Goal: Task Accomplishment & Management: Manage account settings

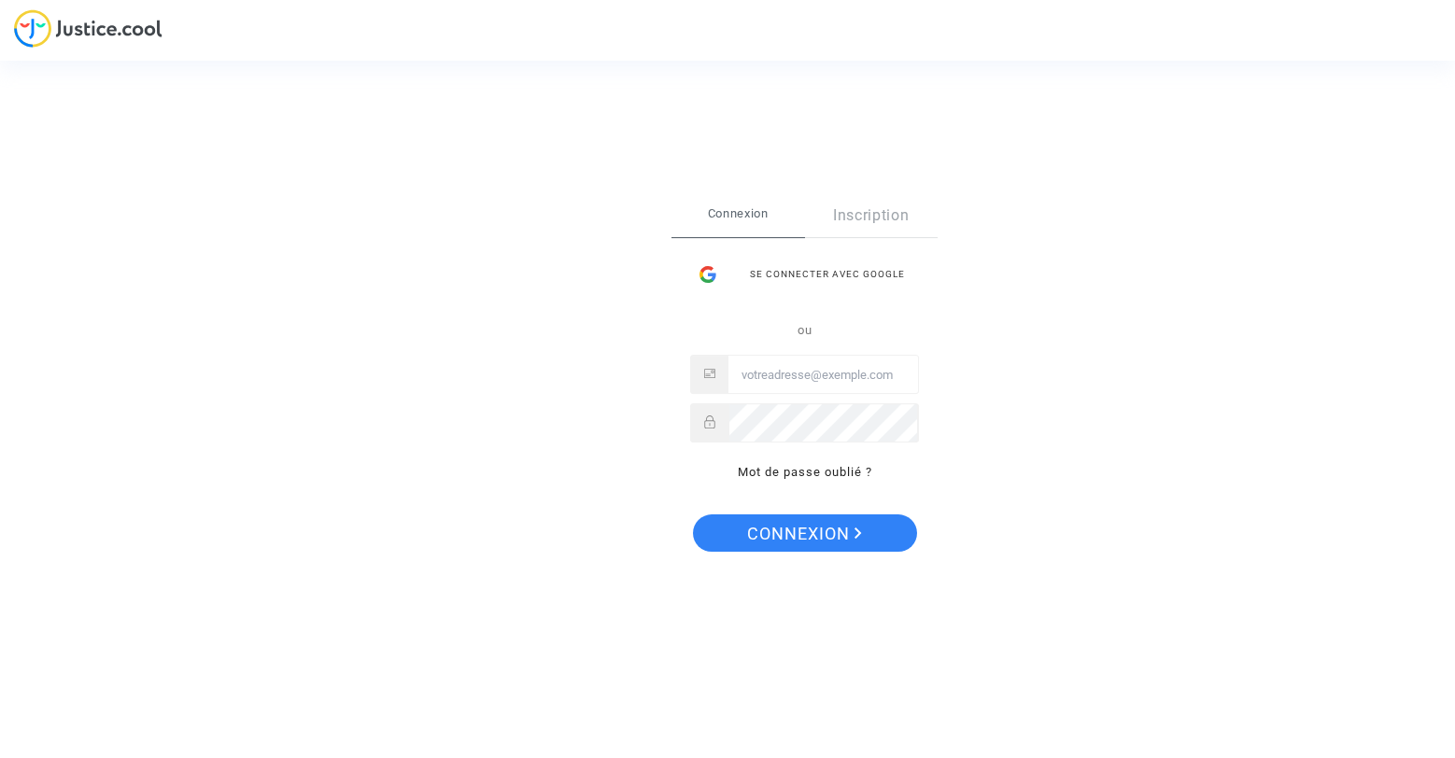
click at [873, 363] on input "Email" at bounding box center [823, 375] width 190 height 37
click at [815, 370] on input "Email" at bounding box center [823, 375] width 190 height 37
click at [876, 220] on link "Inscription" at bounding box center [872, 215] width 134 height 43
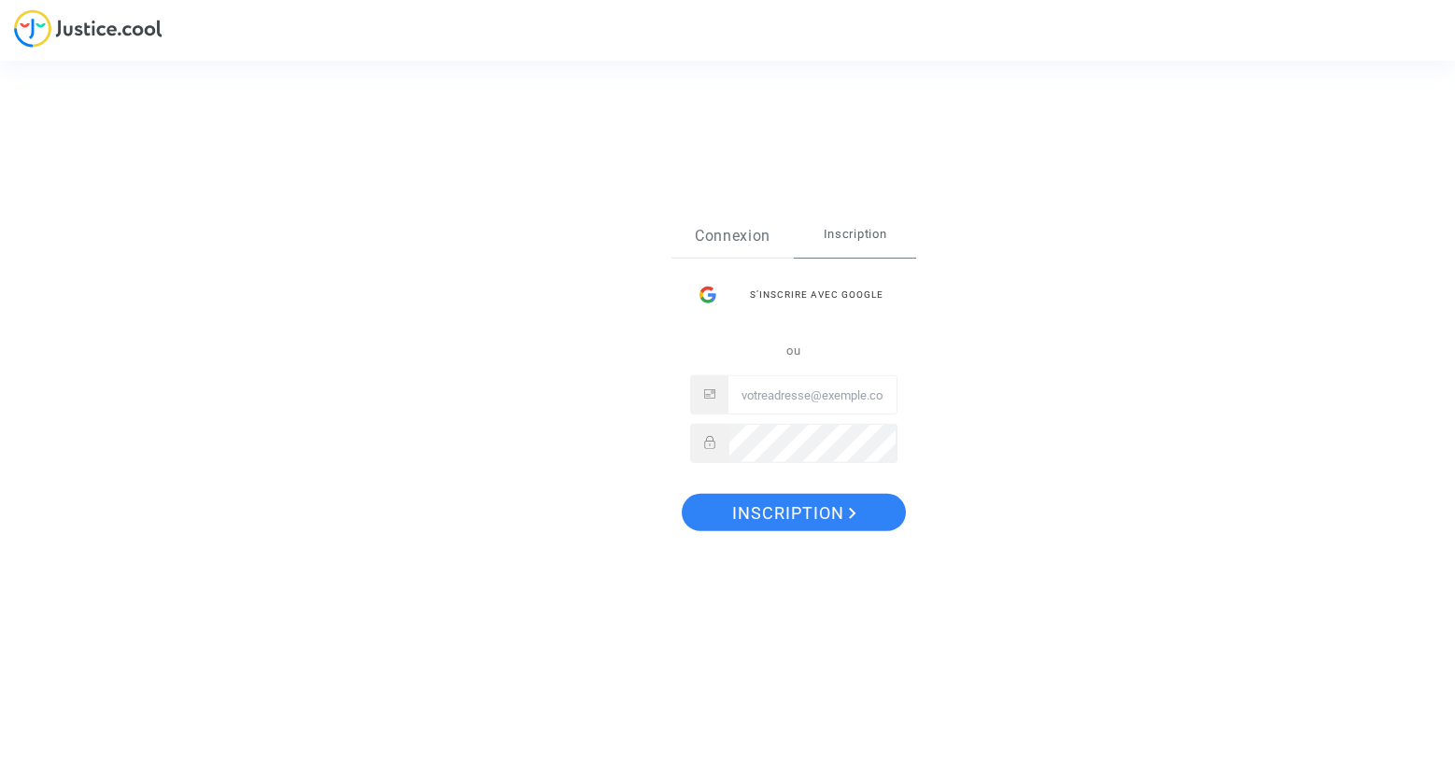
click at [739, 230] on link "Connexion" at bounding box center [732, 236] width 122 height 43
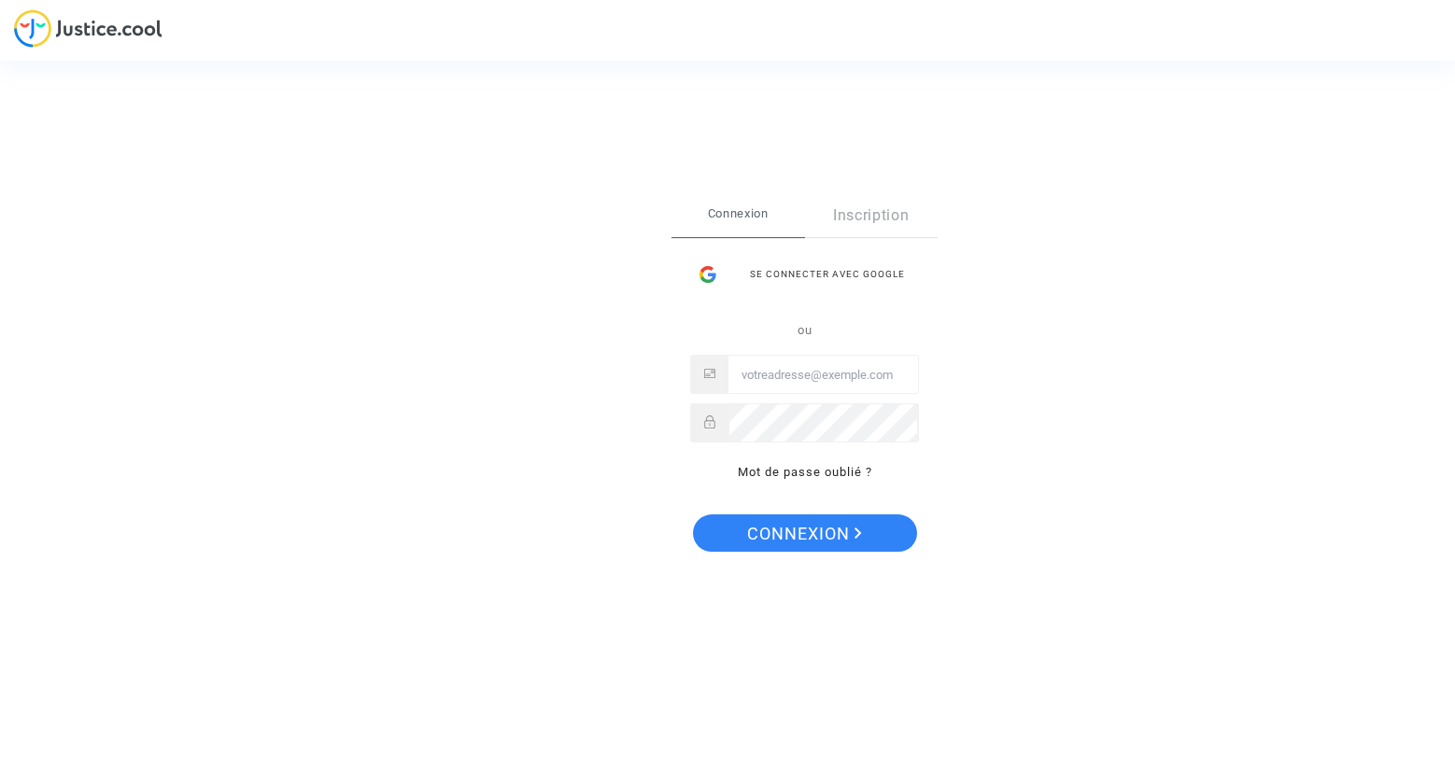
click at [817, 381] on input "Email" at bounding box center [823, 375] width 190 height 37
click at [793, 387] on input "Email" at bounding box center [823, 375] width 190 height 37
drag, startPoint x: 782, startPoint y: 372, endPoint x: 699, endPoint y: 383, distance: 82.9
click at [699, 383] on div "ewe." at bounding box center [804, 375] width 229 height 39
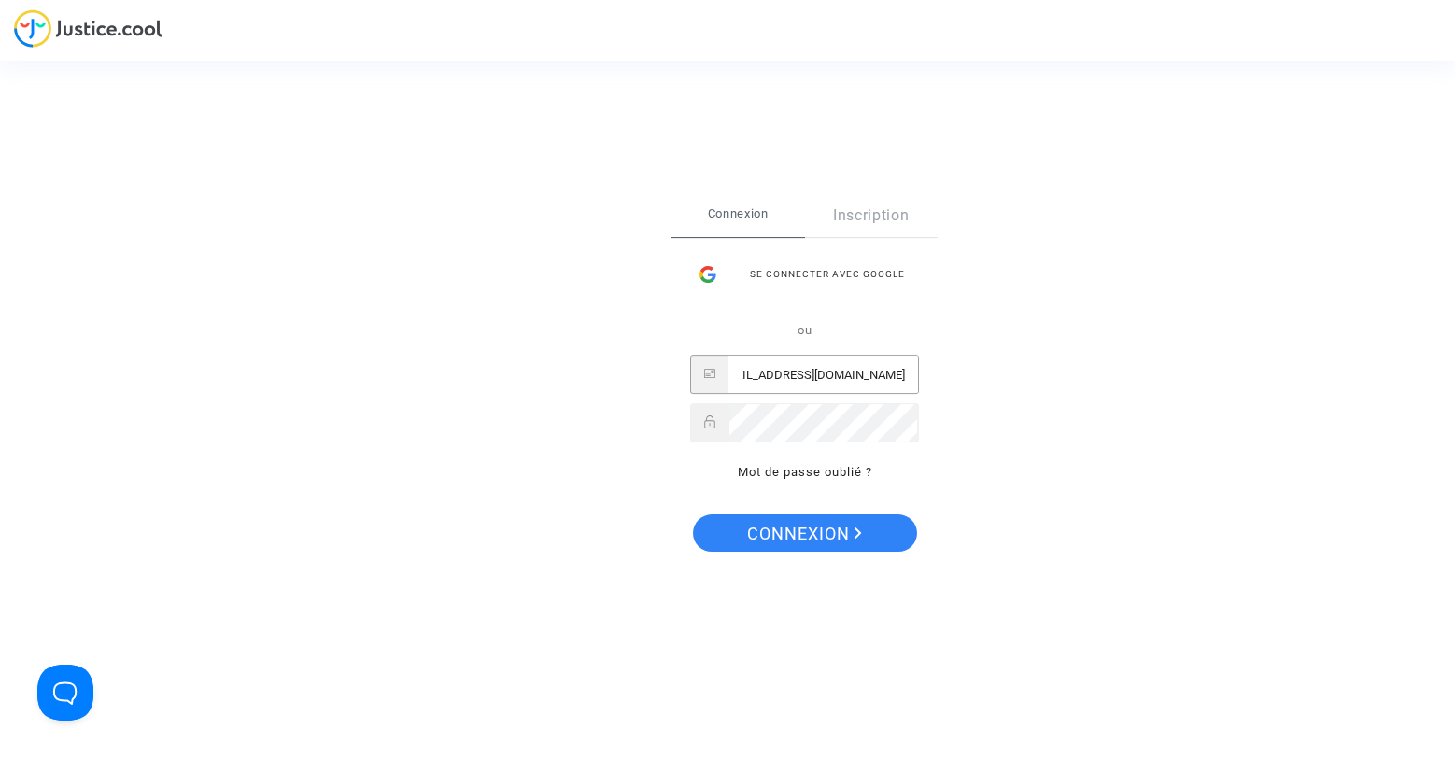
type input "[EMAIL_ADDRESS][DOMAIN_NAME]"
click at [783, 532] on span "Connexion" at bounding box center [804, 534] width 115 height 39
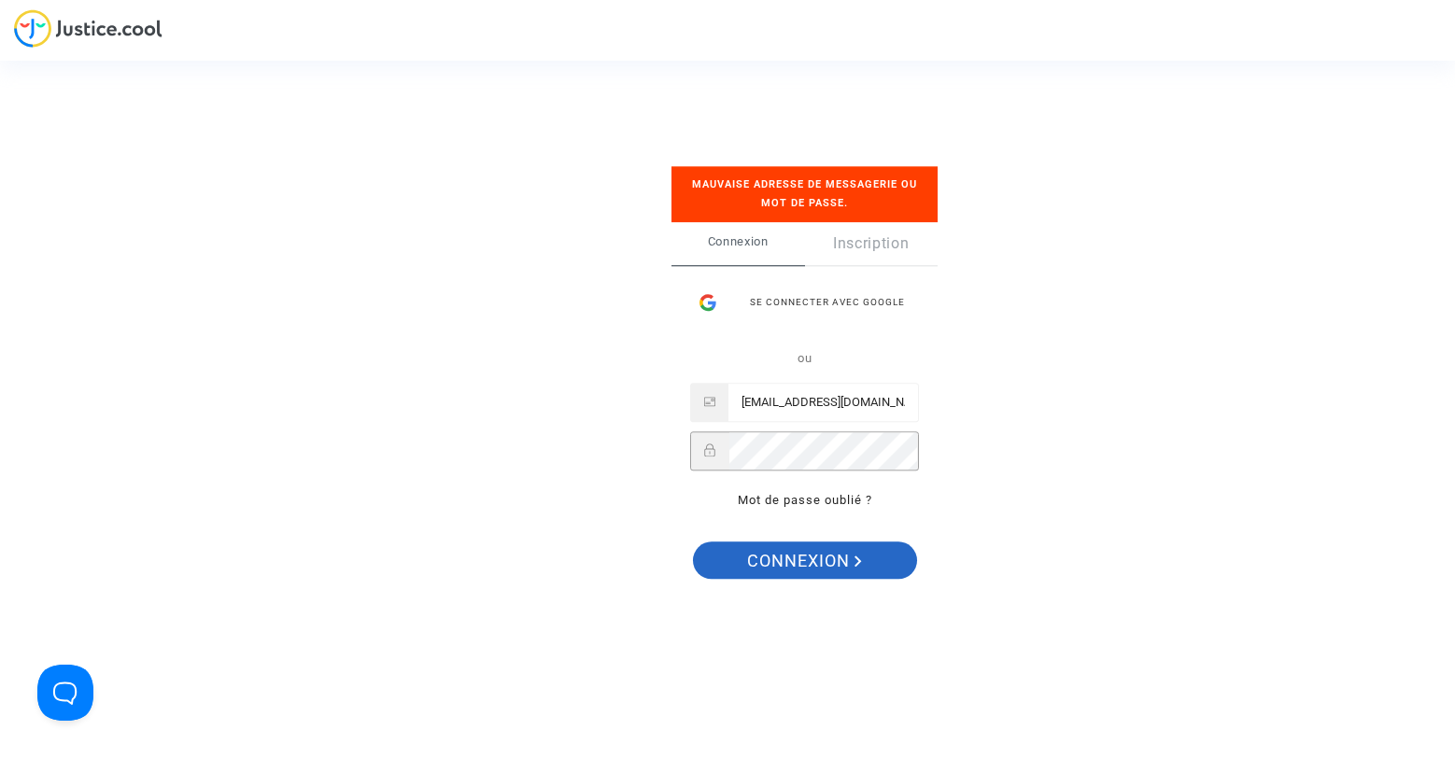
click at [864, 556] on button "Connexion" at bounding box center [805, 561] width 224 height 37
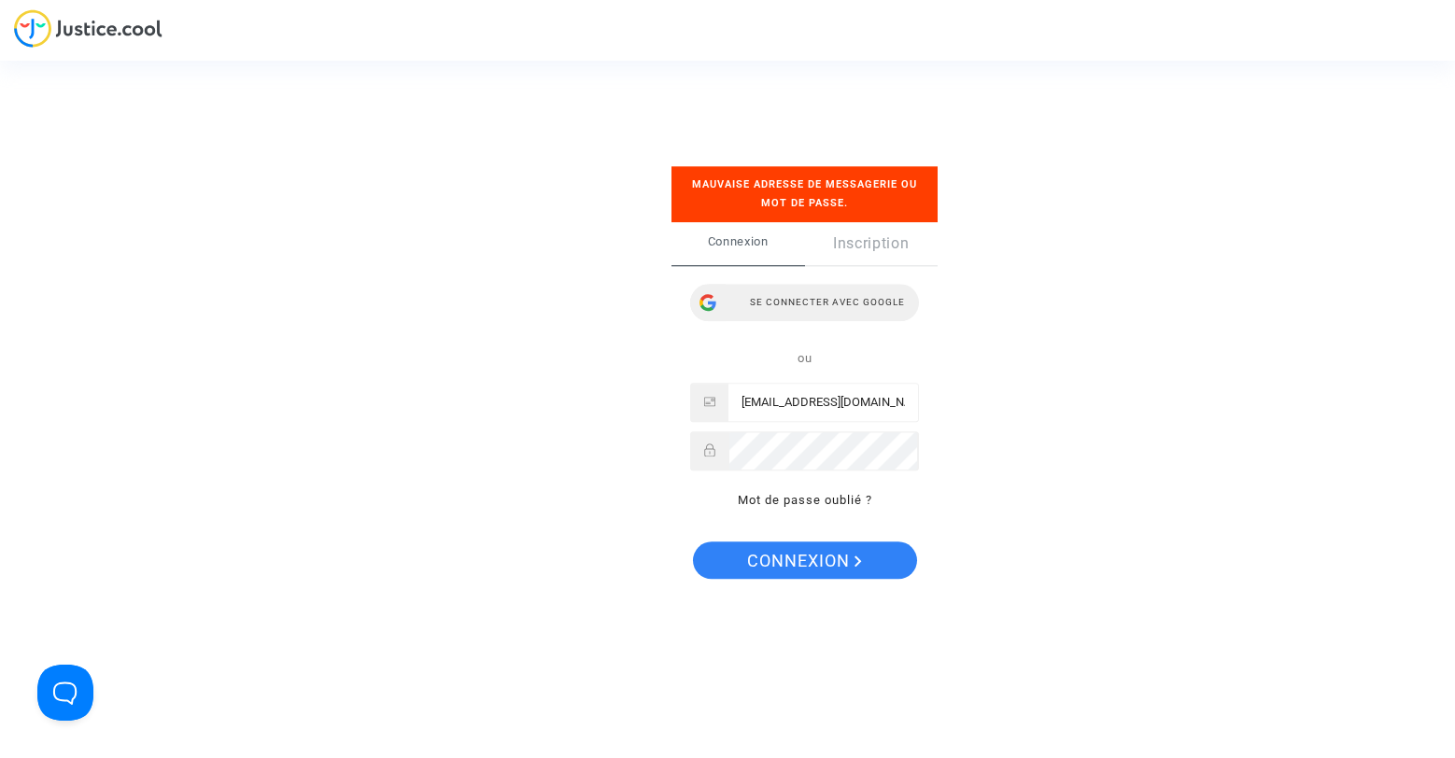
click at [863, 307] on div "Se connecter avec Google" at bounding box center [804, 302] width 229 height 37
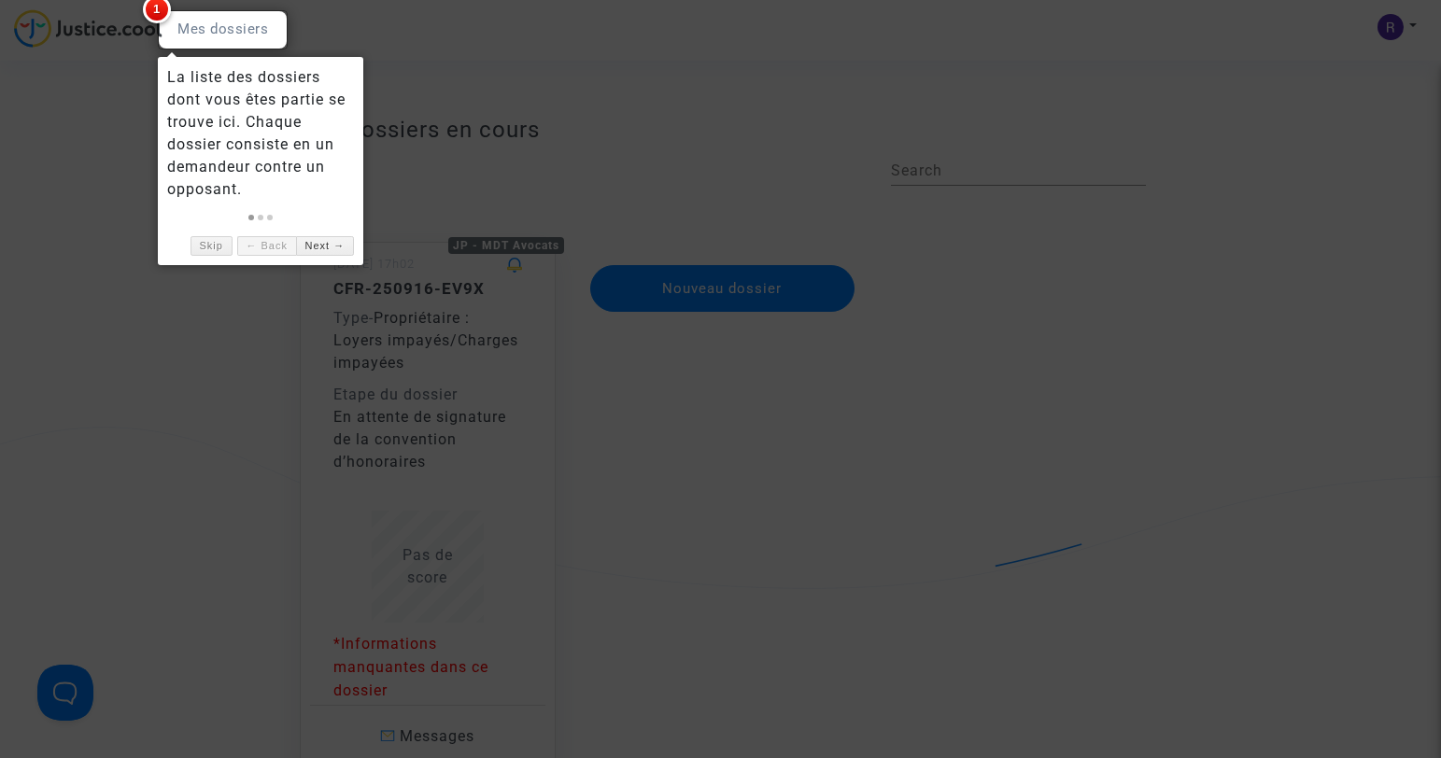
click at [201, 274] on div at bounding box center [720, 379] width 1441 height 758
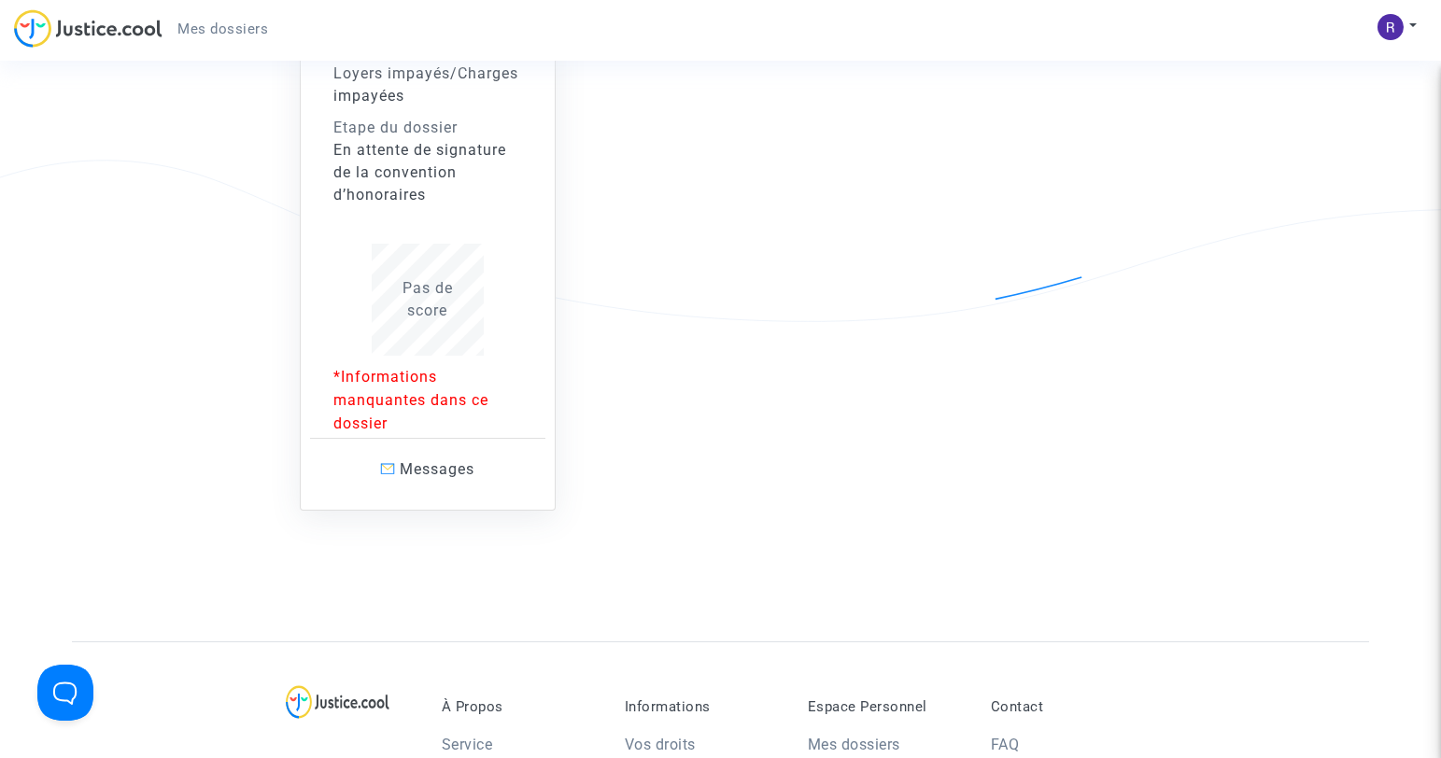
scroll to position [348, 0]
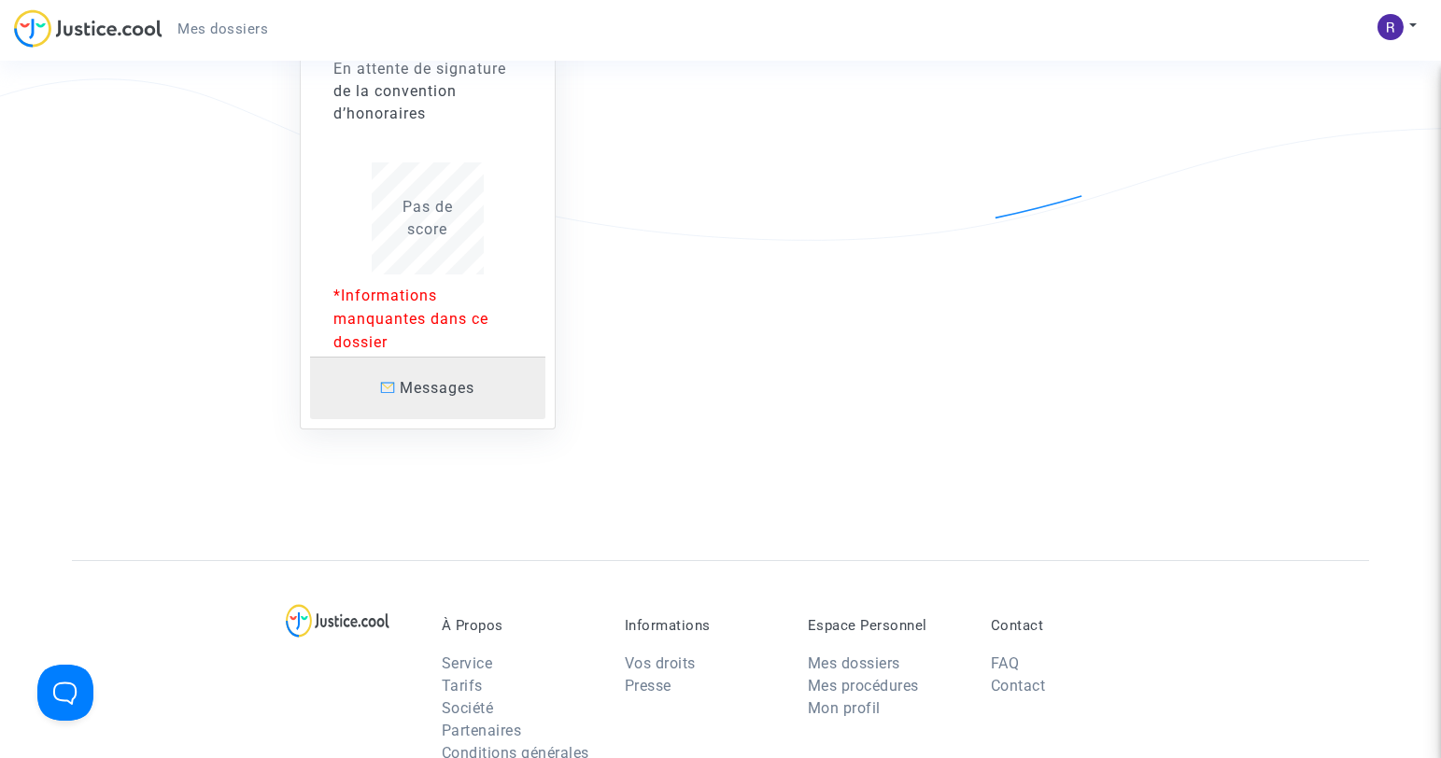
click at [394, 401] on link "Messages" at bounding box center [427, 388] width 235 height 63
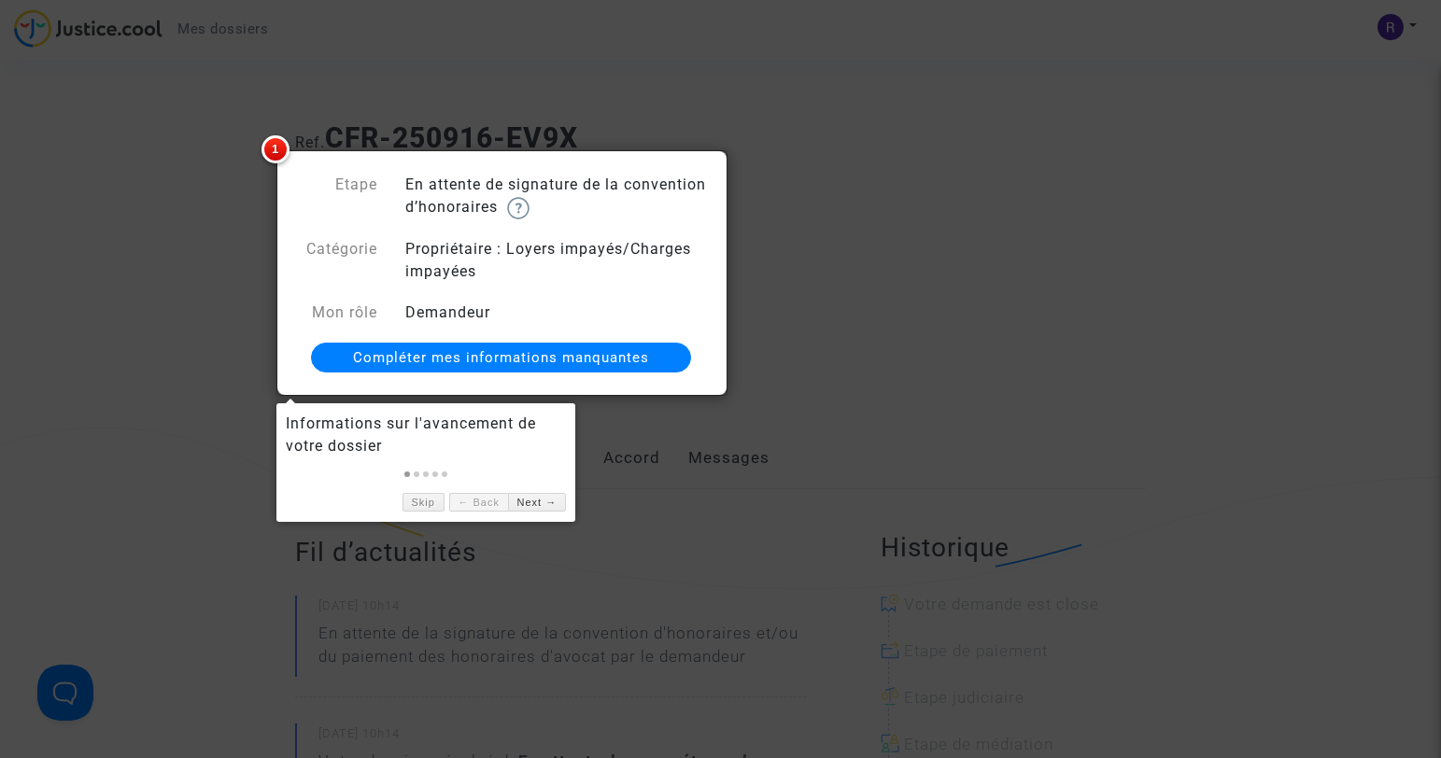
click at [418, 355] on span "Compléter mes informations manquantes" at bounding box center [501, 357] width 296 height 17
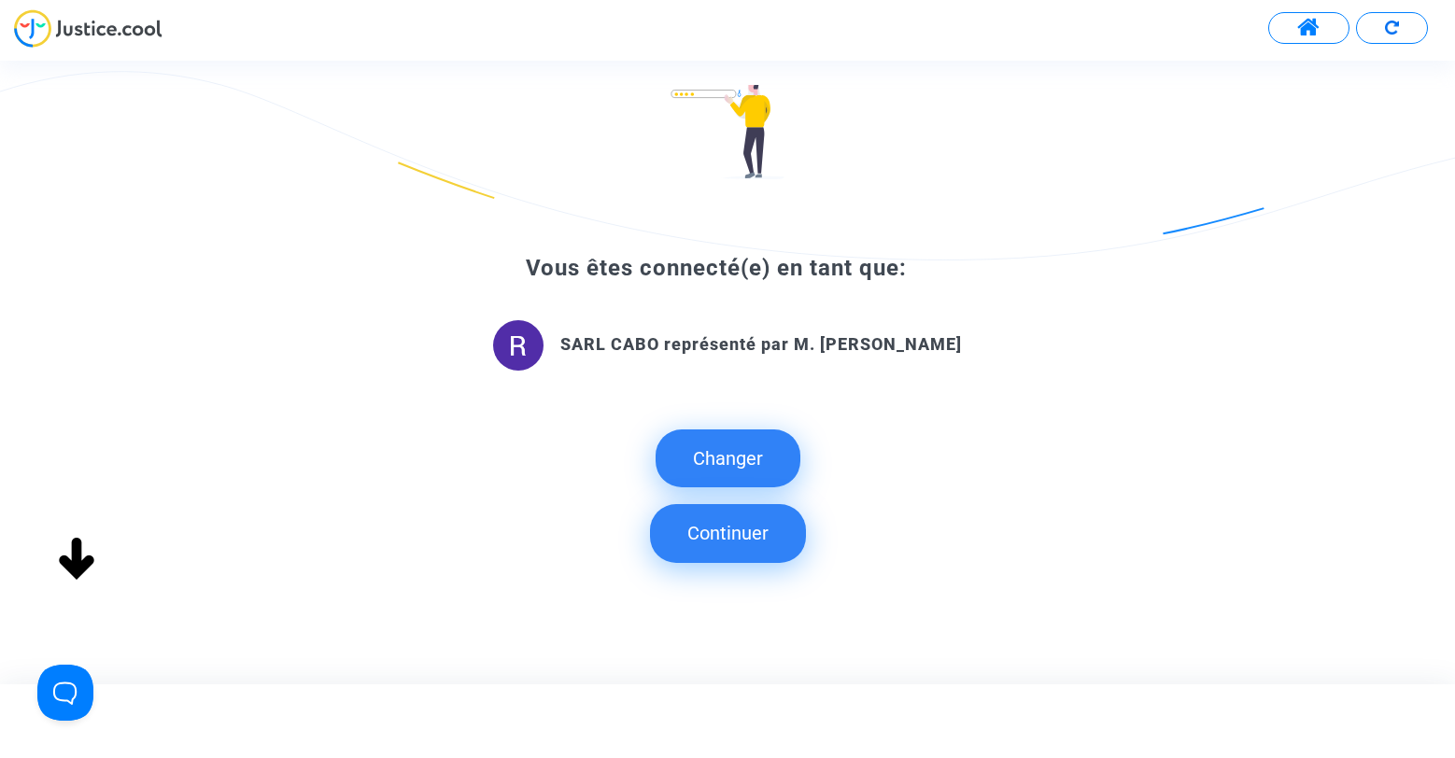
scroll to position [186, 0]
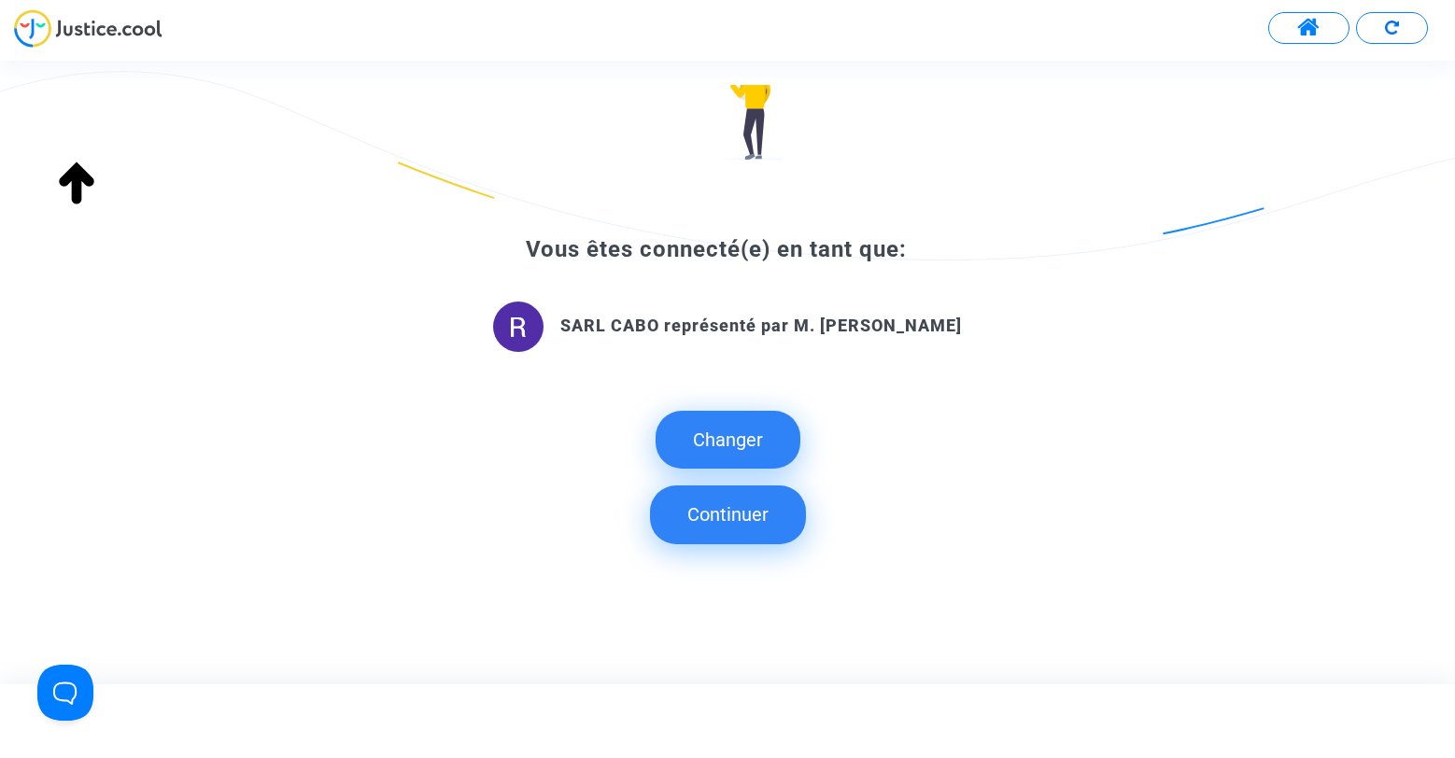
click at [750, 517] on button "Continuer" at bounding box center [728, 515] width 156 height 58
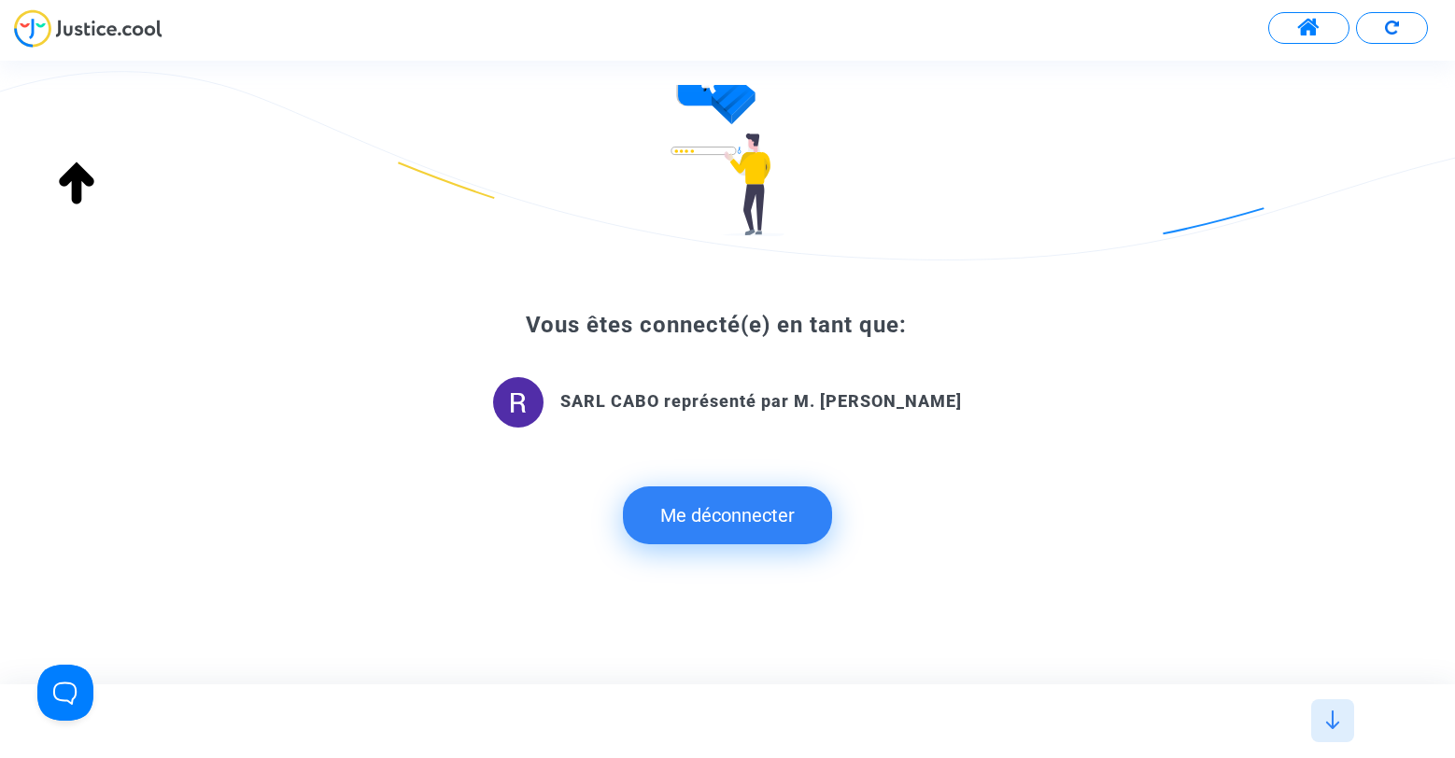
click at [81, 17] on img at bounding box center [88, 28] width 148 height 38
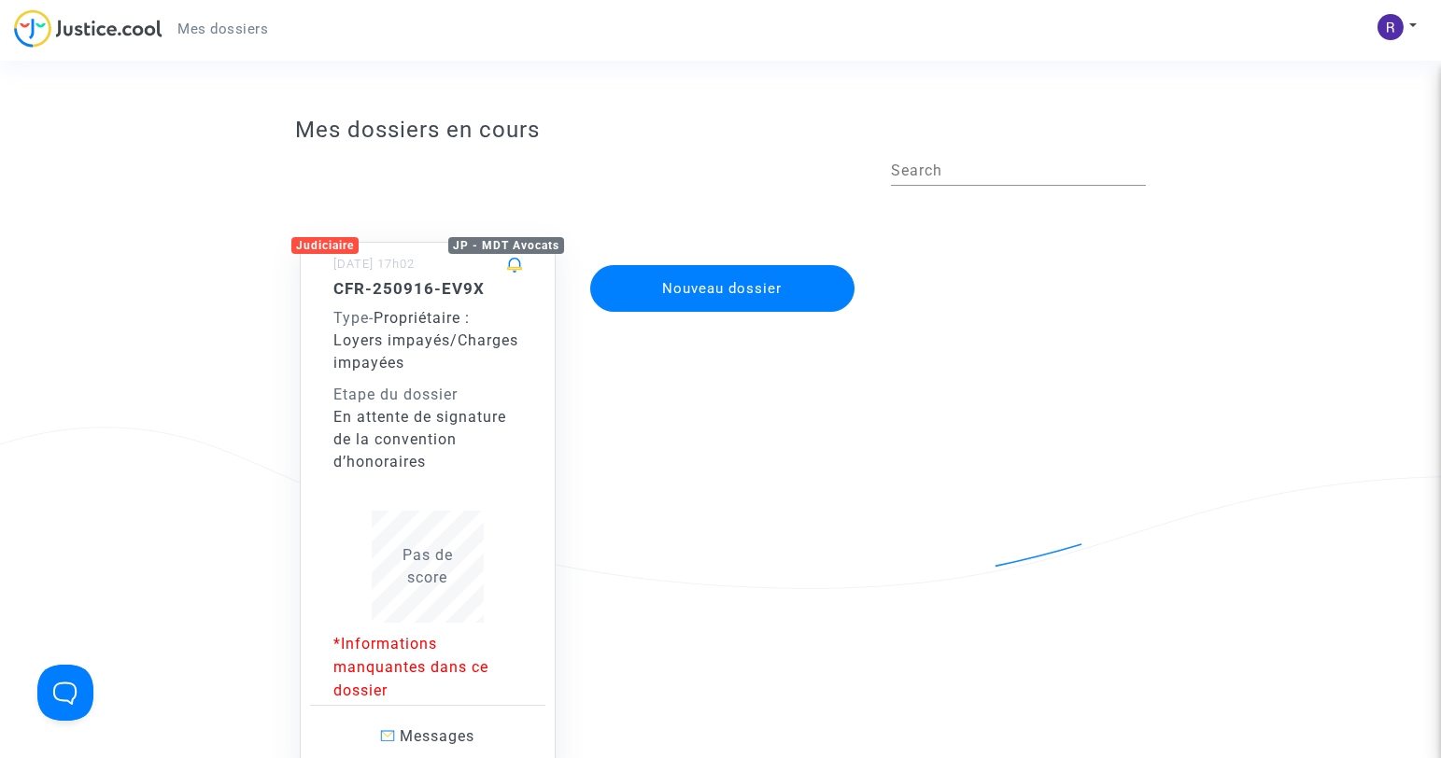
click at [422, 381] on div "CFR-250916-EV9X Type - Propriétaire : Loyers impayés/Charges impayées Etape du …" at bounding box center [427, 376] width 189 height 194
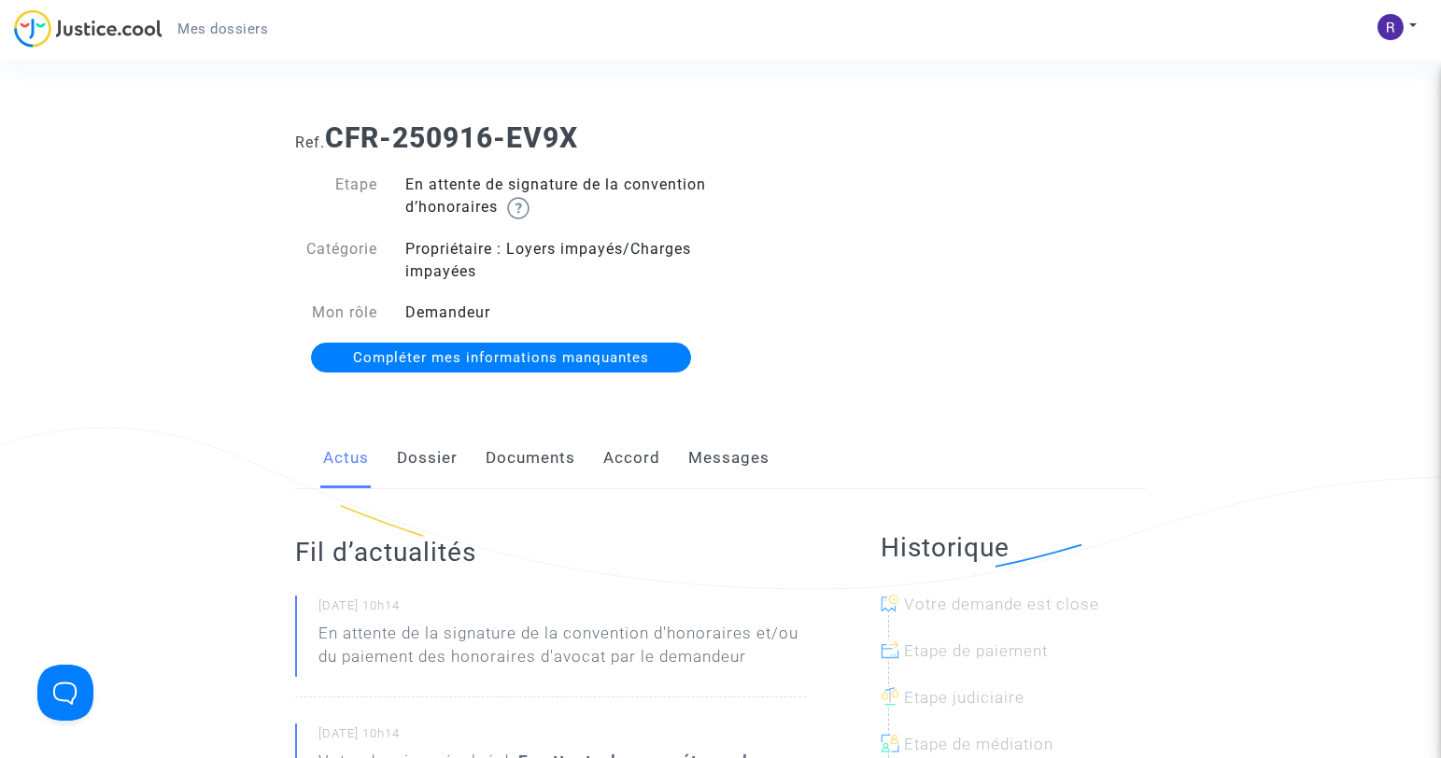
click at [436, 456] on link "Dossier" at bounding box center [427, 459] width 61 height 62
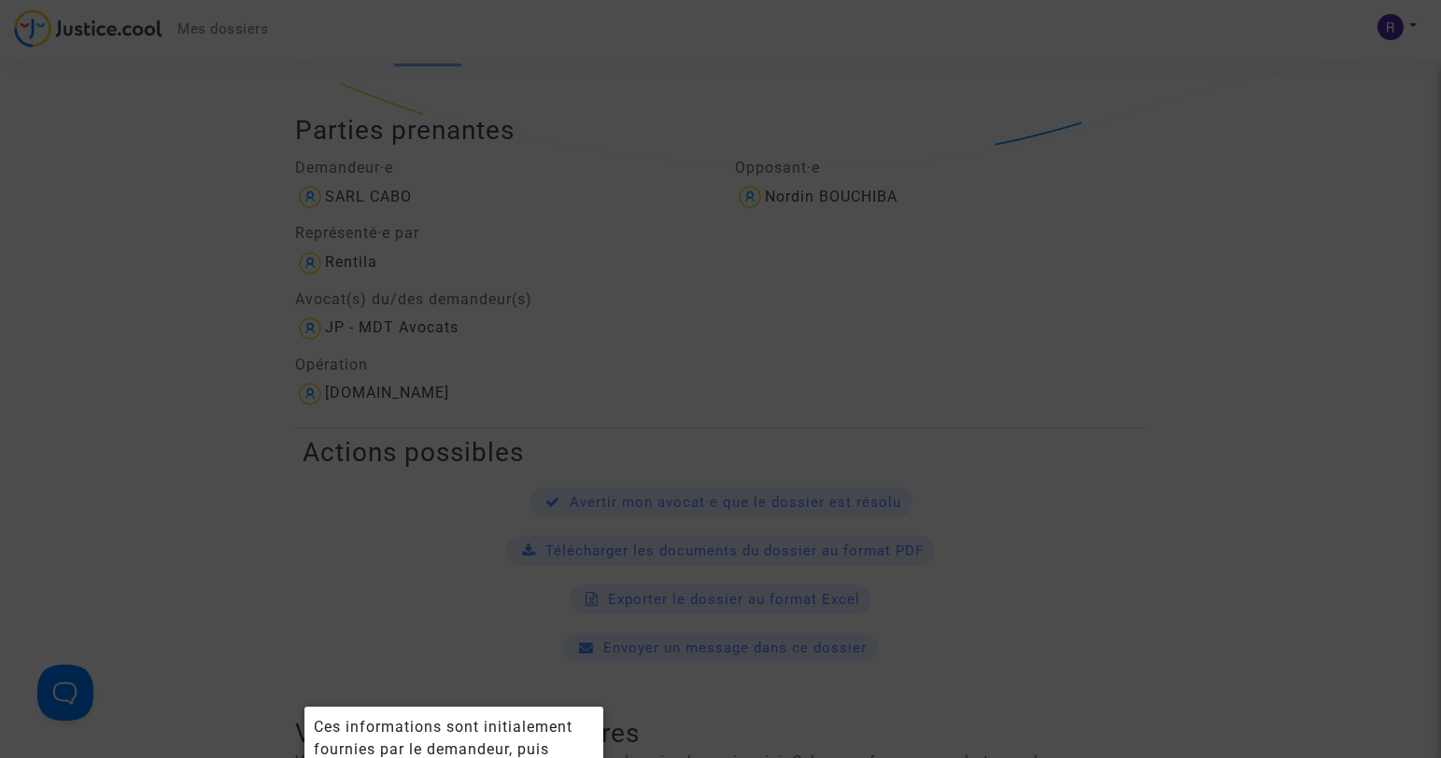
scroll to position [516, 0]
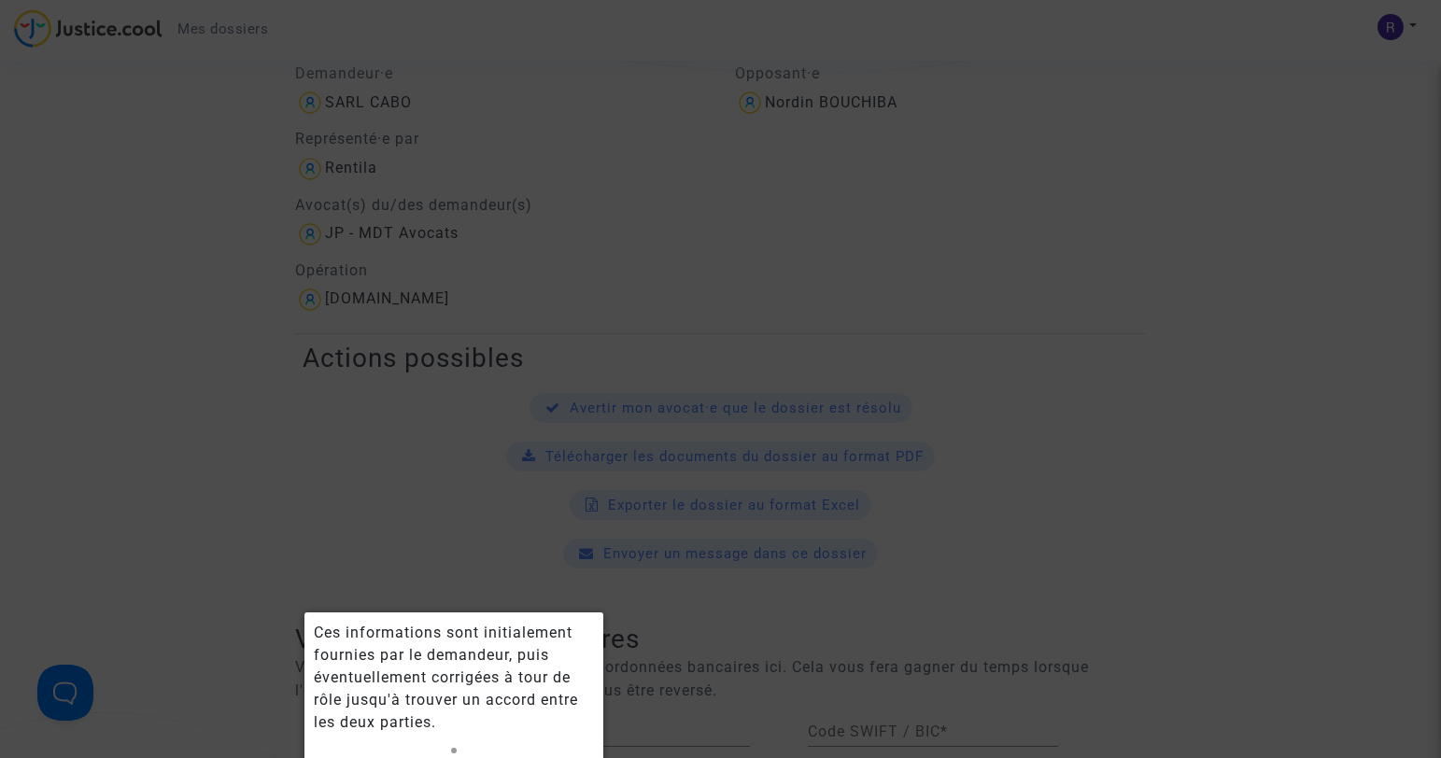
click at [1091, 579] on div at bounding box center [720, 379] width 1441 height 758
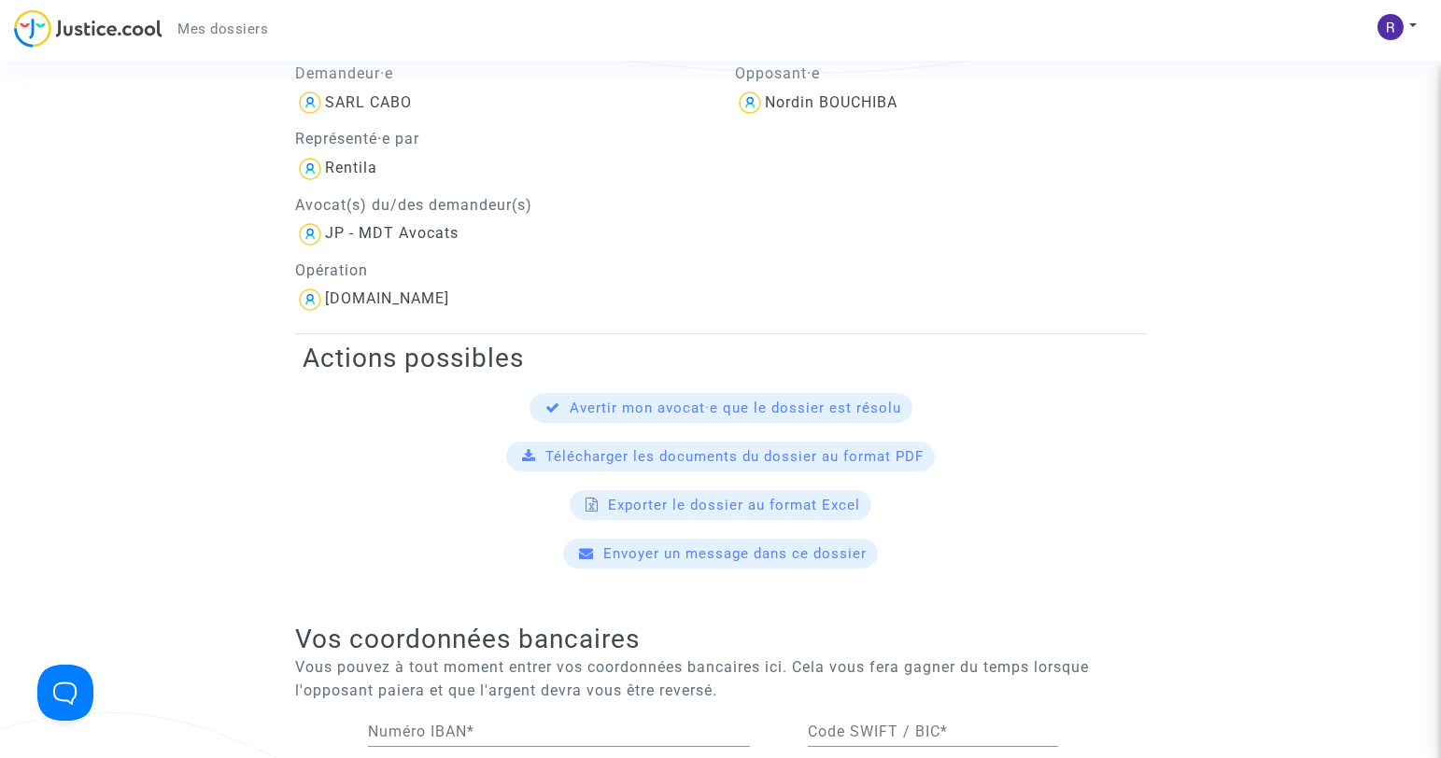
click at [576, 451] on span "Télécharger les documents du dossier au format PDF" at bounding box center [734, 456] width 378 height 17
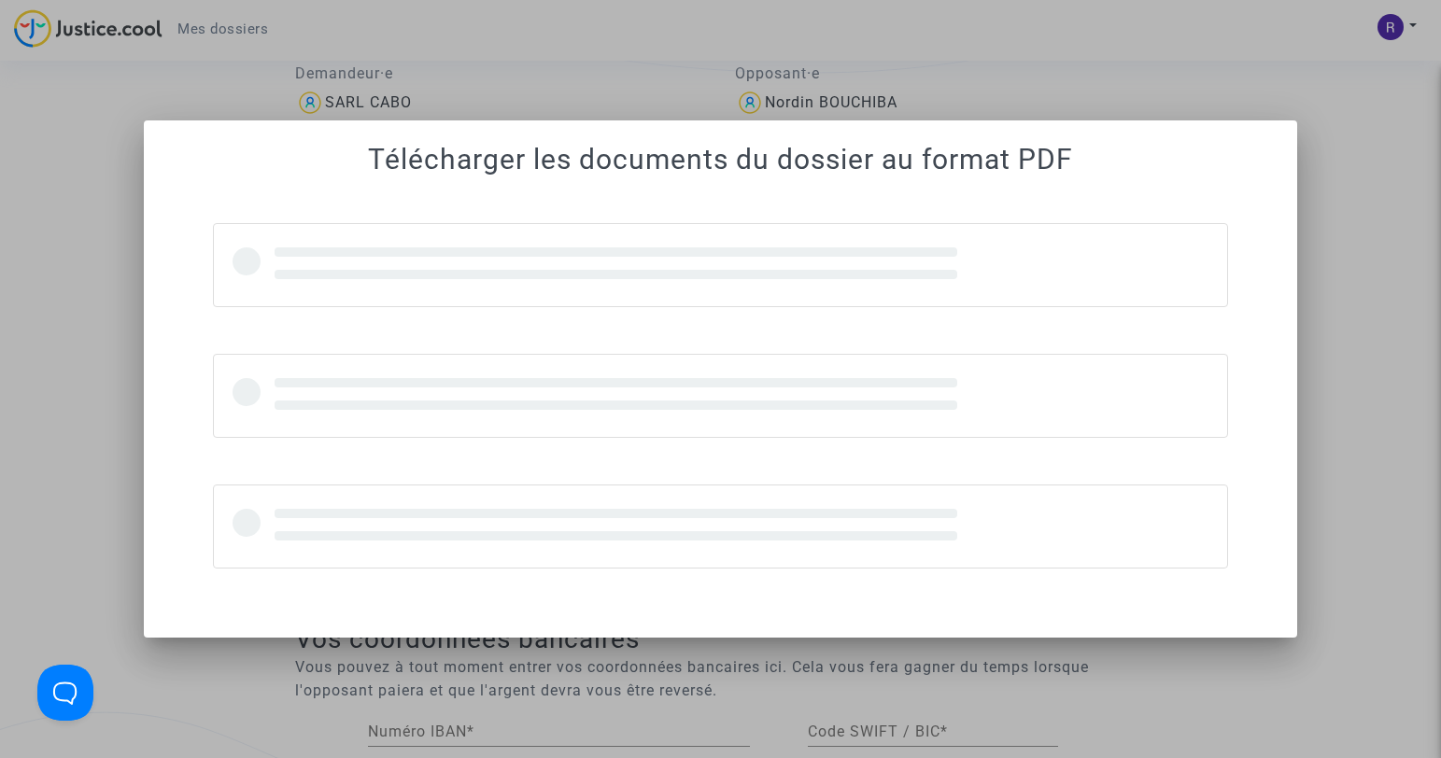
scroll to position [0, 0]
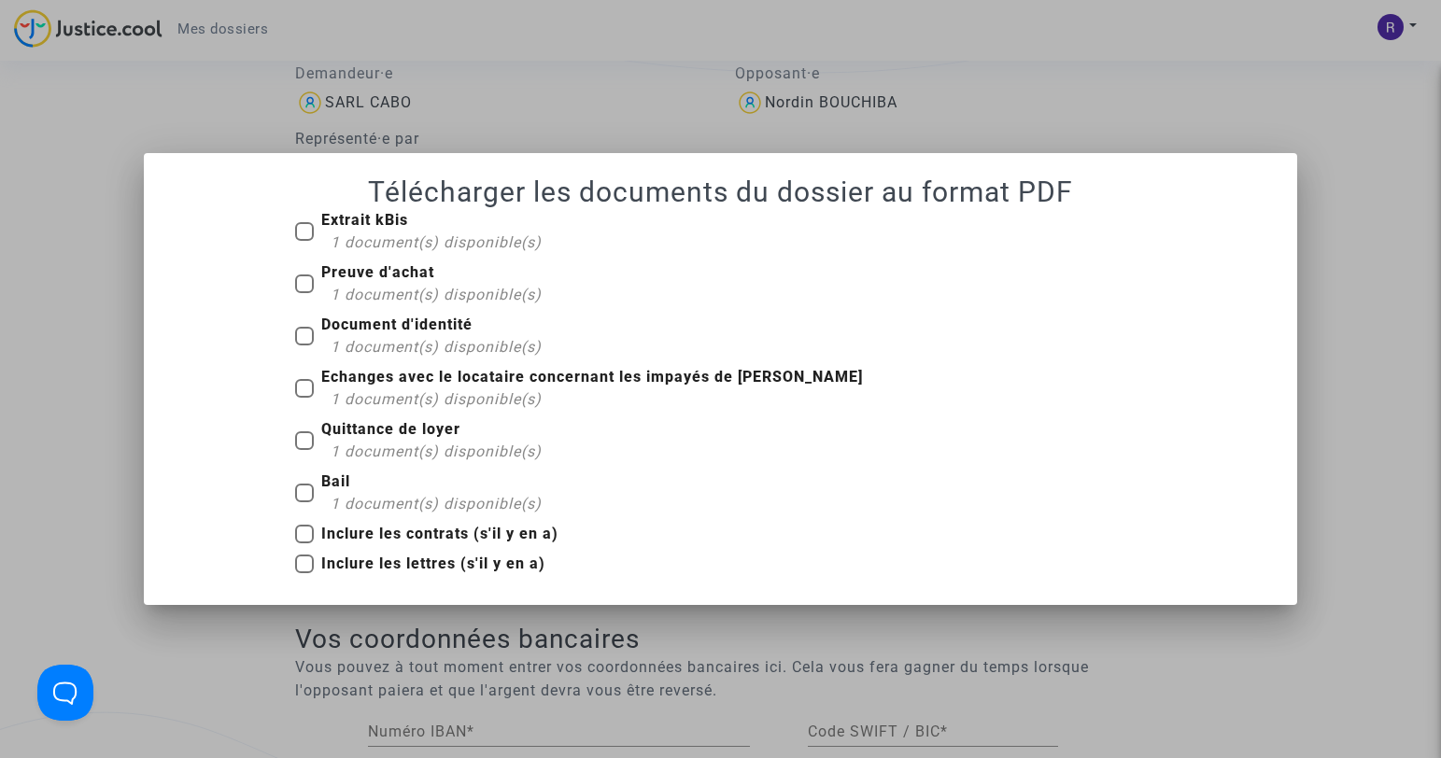
click at [439, 125] on div at bounding box center [720, 379] width 1441 height 758
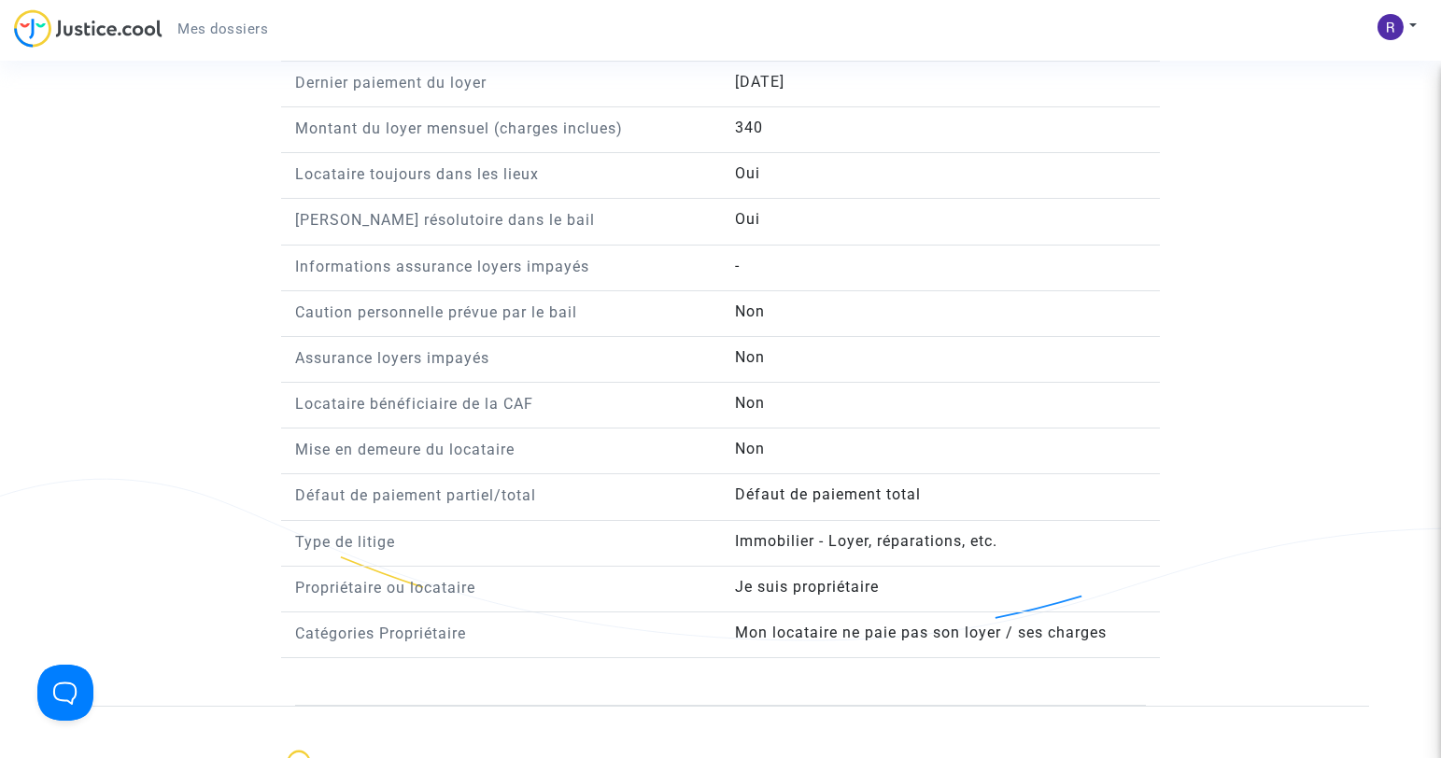
scroll to position [1643, 0]
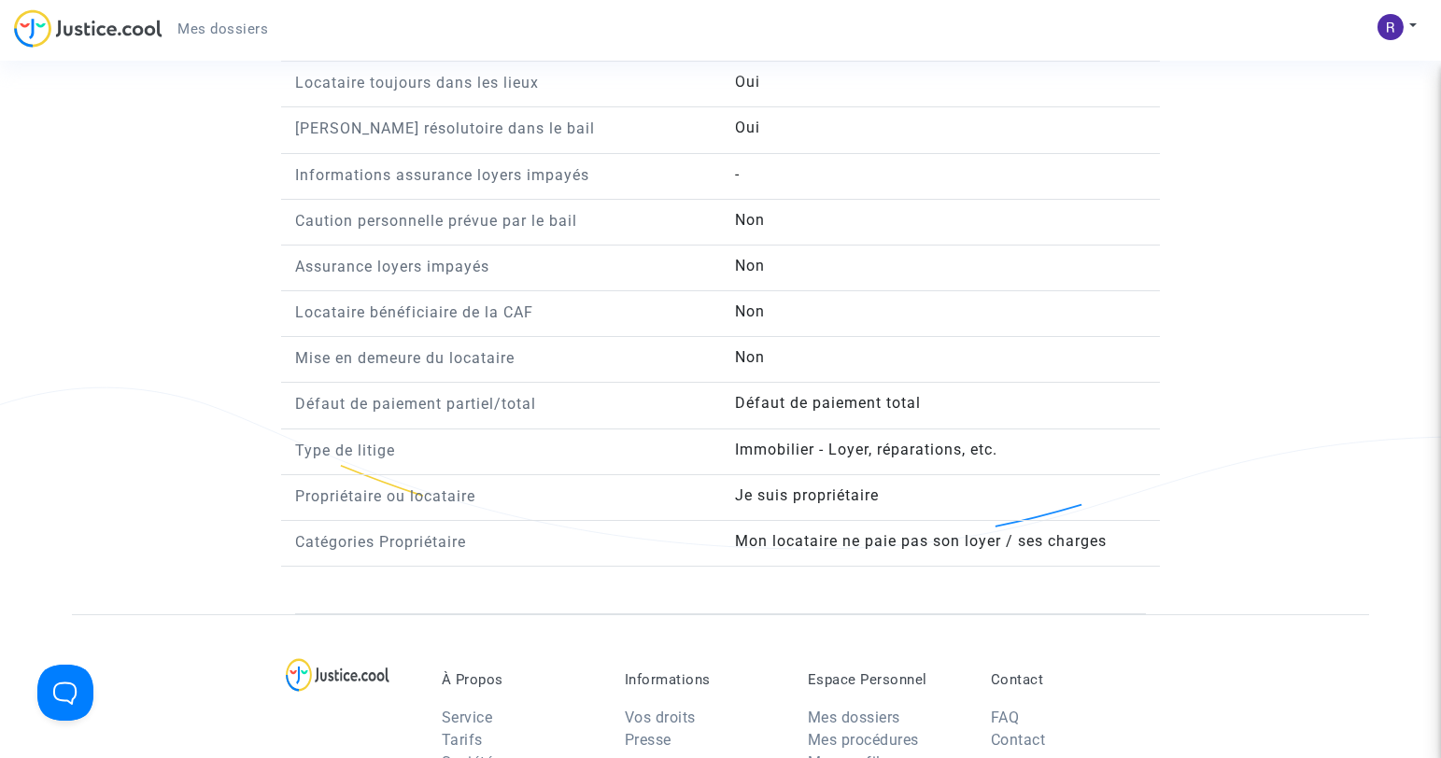
click at [755, 359] on span "Non" at bounding box center [750, 357] width 30 height 18
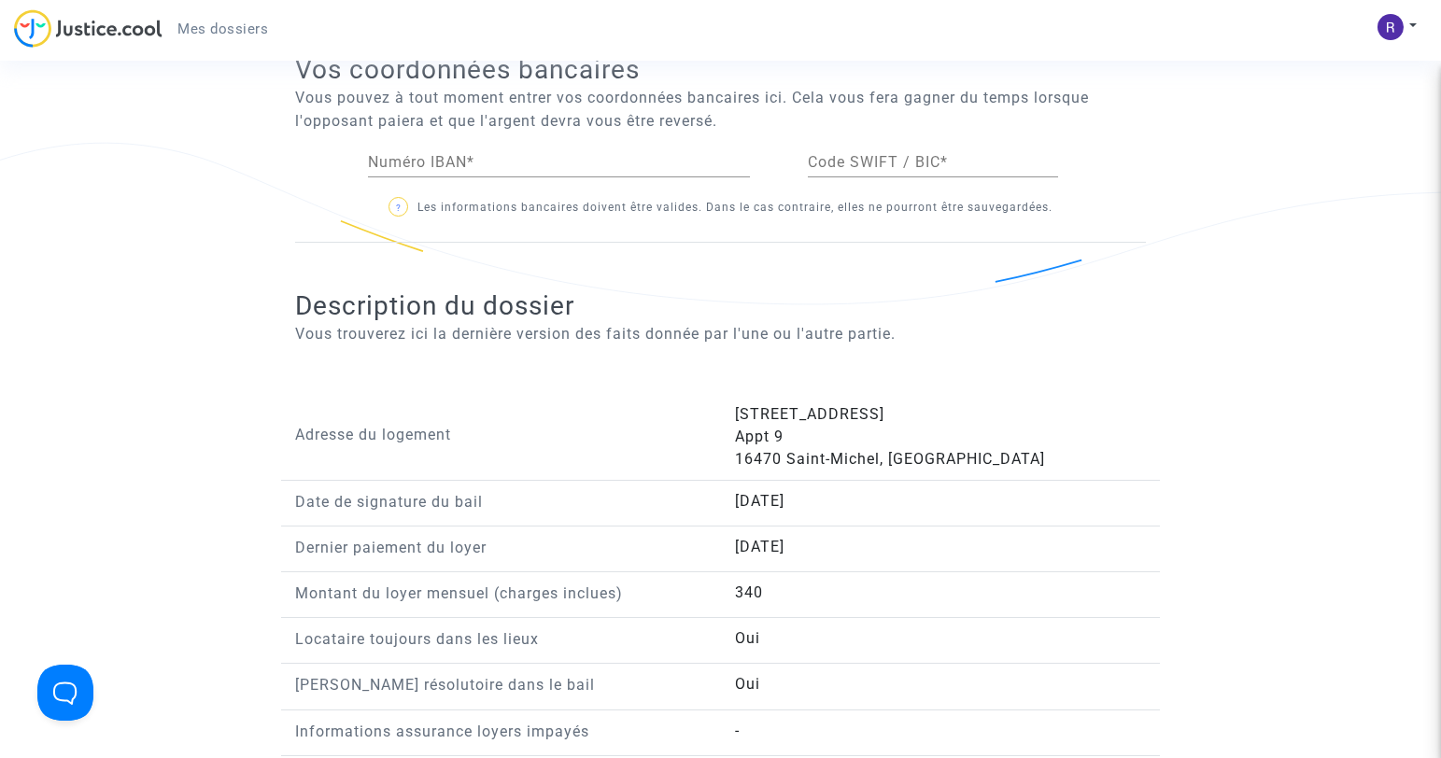
scroll to position [0, 0]
